Goal: Task Accomplishment & Management: Manage account settings

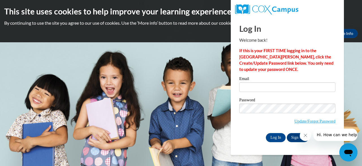
click at [306, 138] on button "Close message from company" at bounding box center [305, 134] width 11 height 11
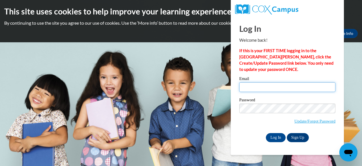
click at [261, 83] on input "Email" at bounding box center [287, 87] width 96 height 10
type input "[EMAIL_ADDRESS][DOMAIN_NAME]"
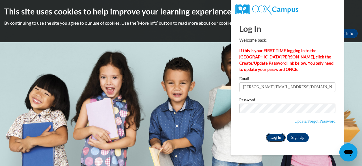
click at [273, 138] on input "Log In" at bounding box center [276, 137] width 20 height 9
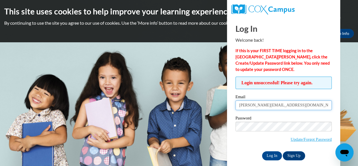
click at [297, 108] on input "[PERSON_NAME][EMAIL_ADDRESS][DOMAIN_NAME]" at bounding box center [283, 105] width 96 height 10
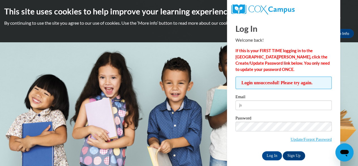
type input "js"
drag, startPoint x: 357, startPoint y: 44, endPoint x: 359, endPoint y: 85, distance: 41.7
click at [358, 85] on html "This site uses cookies to help improve your learning experience. By continuing …" at bounding box center [179, 83] width 358 height 166
drag, startPoint x: 358, startPoint y: 59, endPoint x: 358, endPoint y: 79, distance: 20.1
click at [358, 79] on html "This site uses cookies to help improve your learning experience. By continuing …" at bounding box center [179, 83] width 358 height 166
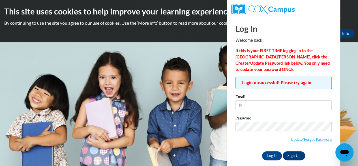
scroll to position [6, 0]
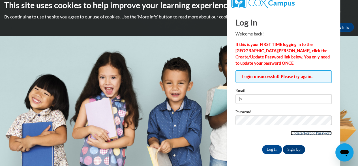
click at [305, 131] on link "Update/Forgot Password" at bounding box center [311, 132] width 41 height 5
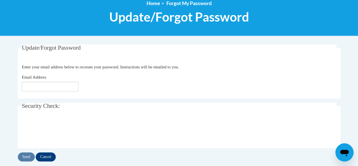
scroll to position [81, 0]
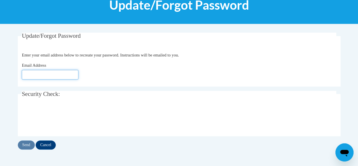
click at [39, 77] on input "Email Address" at bounding box center [50, 75] width 57 height 10
type input "[EMAIL_ADDRESS][DOMAIN_NAME]"
click at [113, 63] on div "Email Address jamie@readers2leaders.org" at bounding box center [179, 70] width 314 height 17
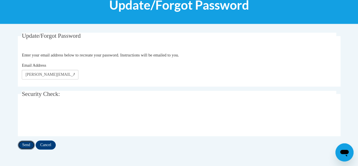
click at [28, 147] on input "Send" at bounding box center [26, 144] width 17 height 9
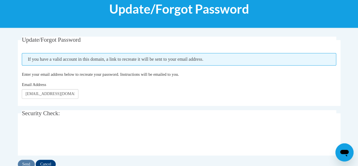
scroll to position [92, 0]
